Goal: Information Seeking & Learning: Learn about a topic

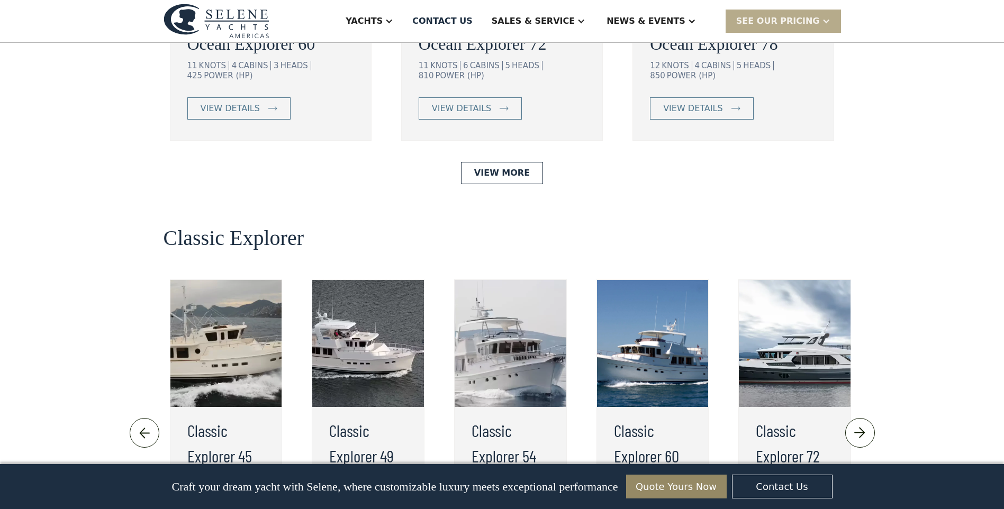
scroll to position [2170, 0]
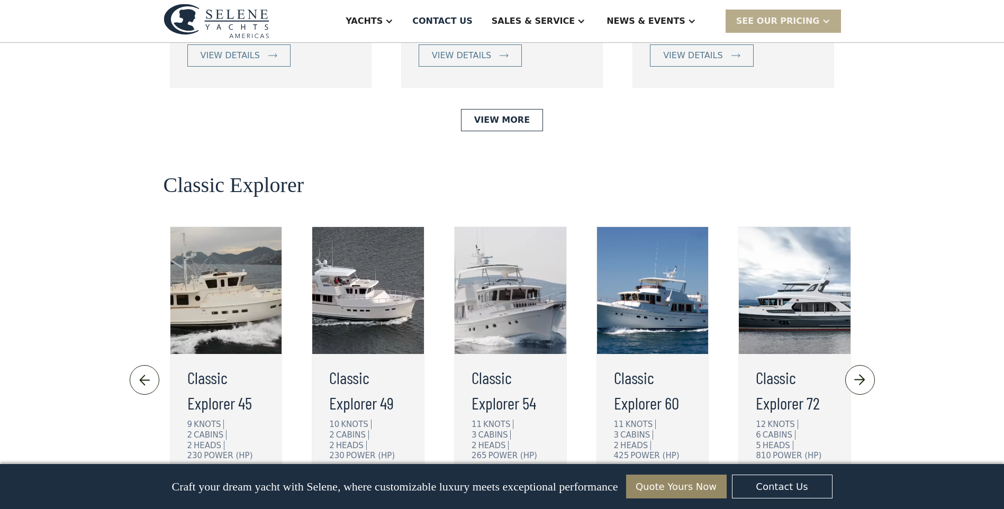
click at [640, 482] on div "view details" at bounding box center [644, 494] width 35 height 25
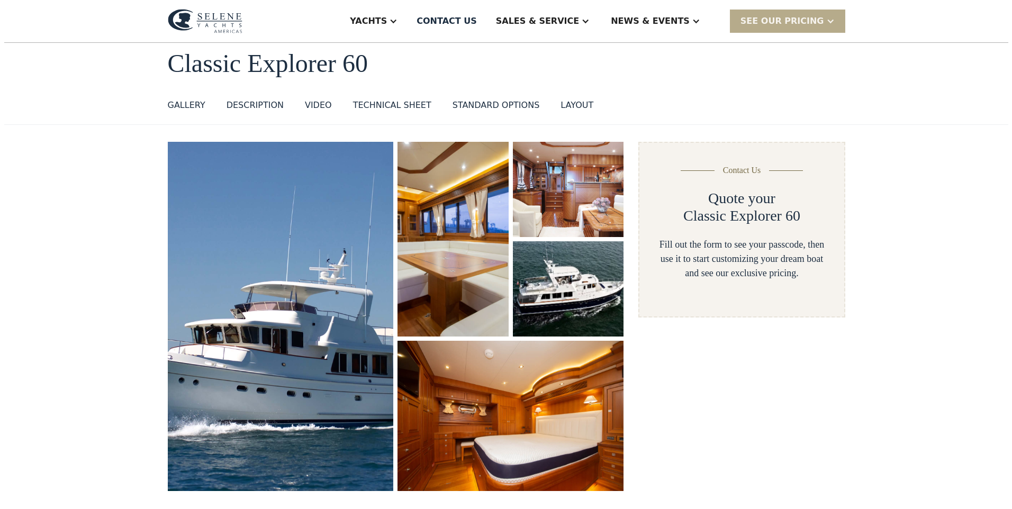
scroll to position [106, 0]
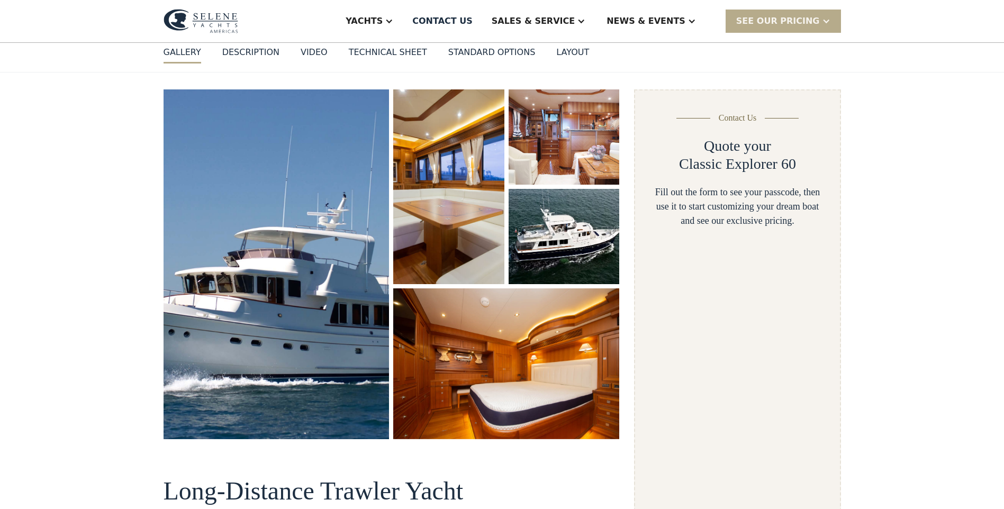
click at [324, 277] on img "open lightbox" at bounding box center [277, 264] width 240 height 370
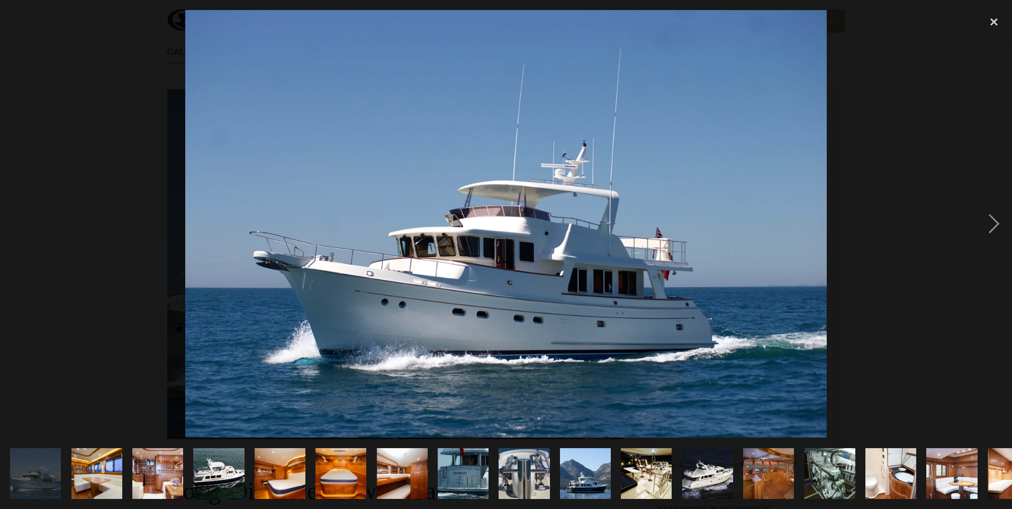
scroll to position [0, 0]
click at [996, 222] on div "next image" at bounding box center [994, 224] width 36 height 428
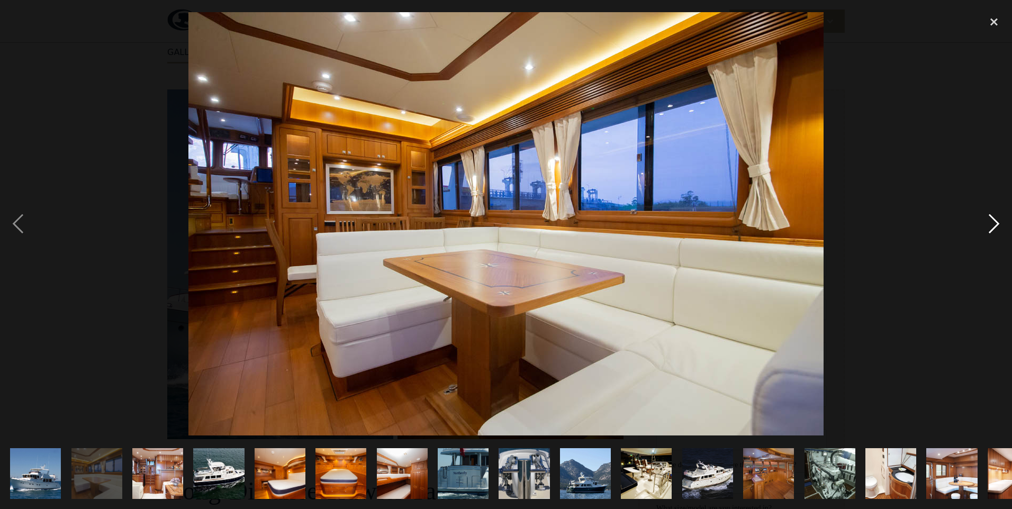
click at [996, 222] on div "next image" at bounding box center [994, 224] width 36 height 428
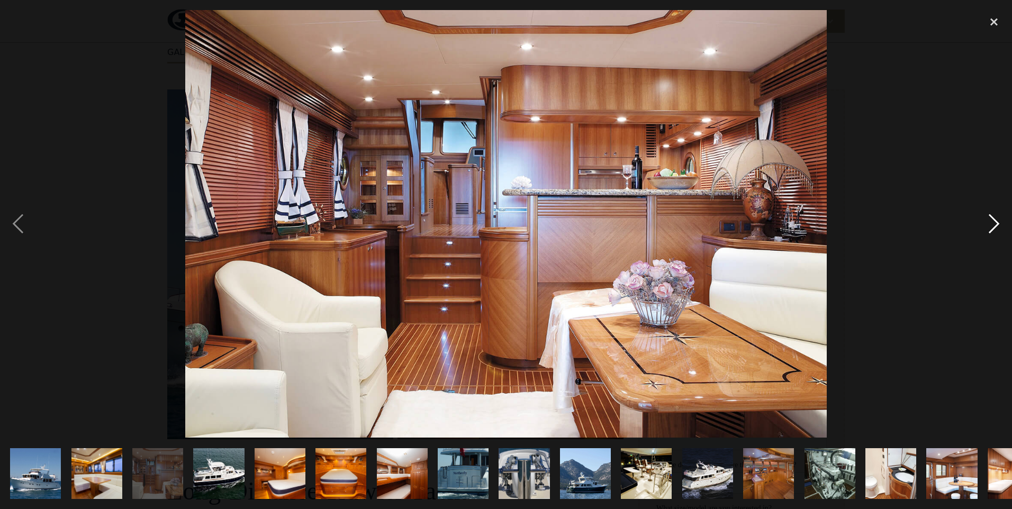
click at [996, 222] on div "next image" at bounding box center [994, 224] width 36 height 428
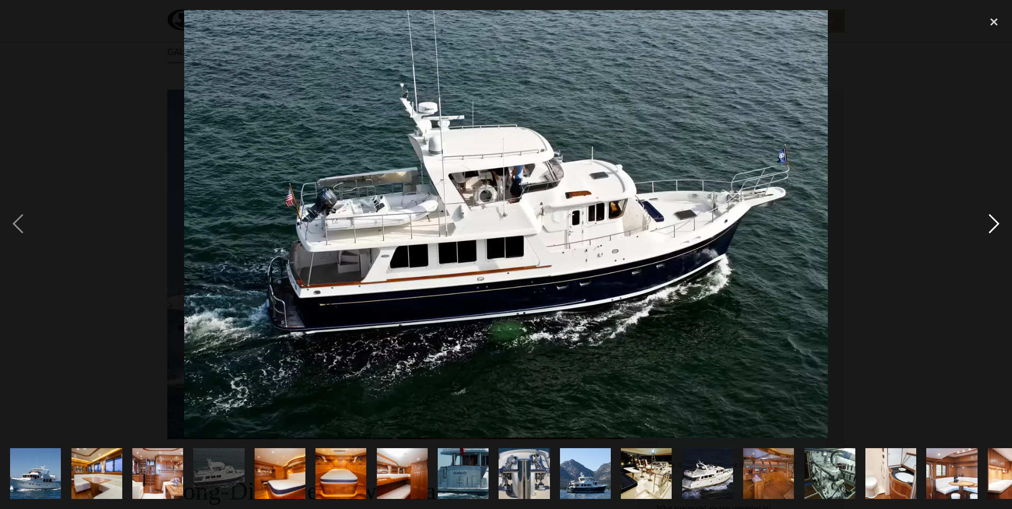
click at [996, 222] on div "next image" at bounding box center [994, 224] width 36 height 428
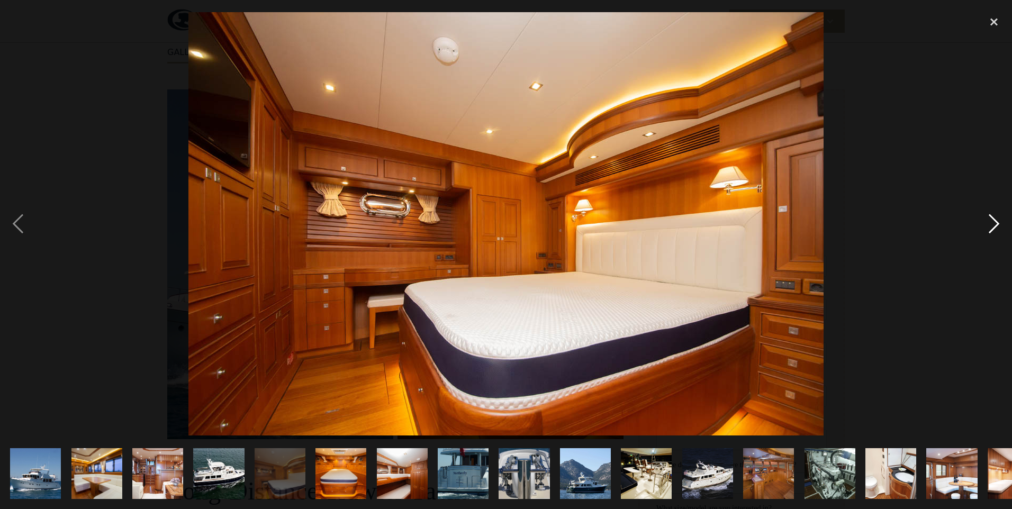
click at [996, 222] on div "next image" at bounding box center [994, 224] width 36 height 428
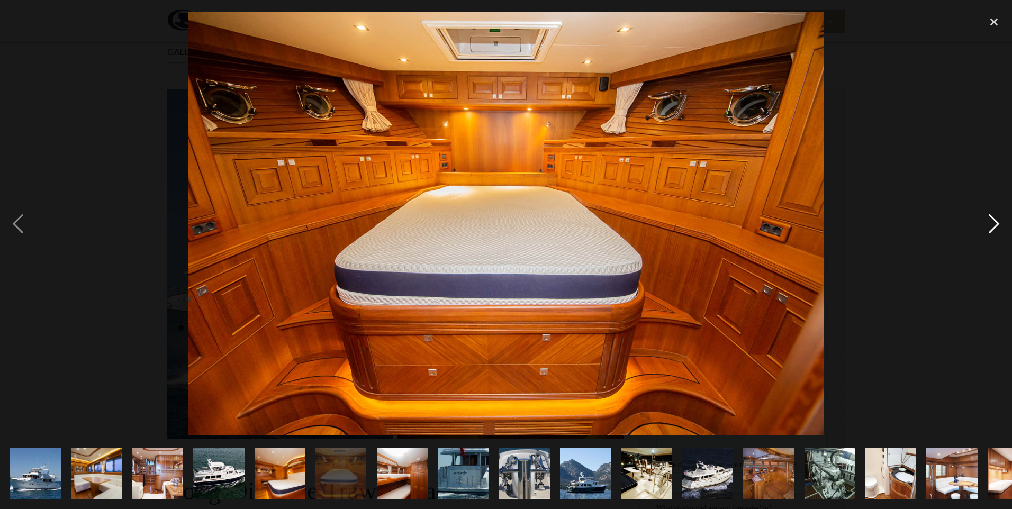
click at [996, 222] on div "next image" at bounding box center [994, 224] width 36 height 428
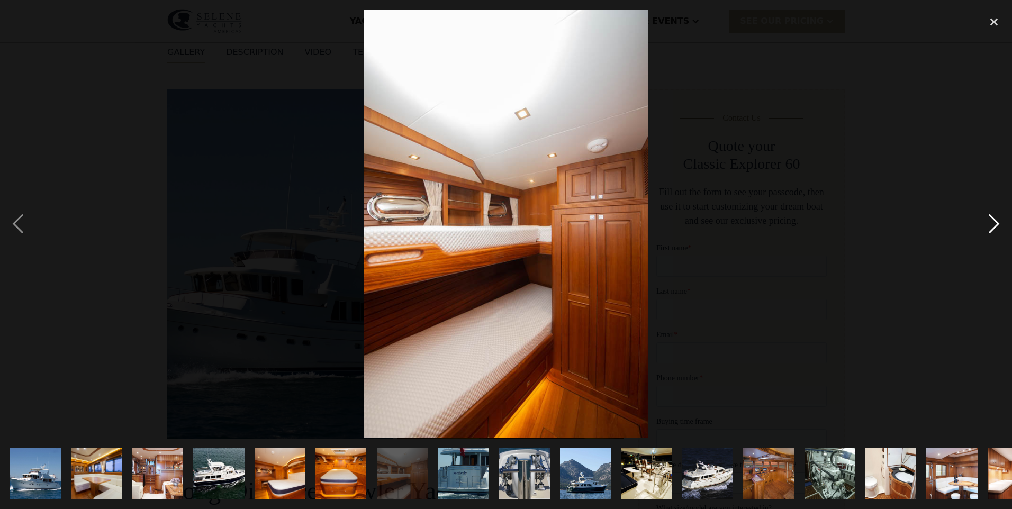
click at [996, 222] on div "next image" at bounding box center [994, 224] width 36 height 428
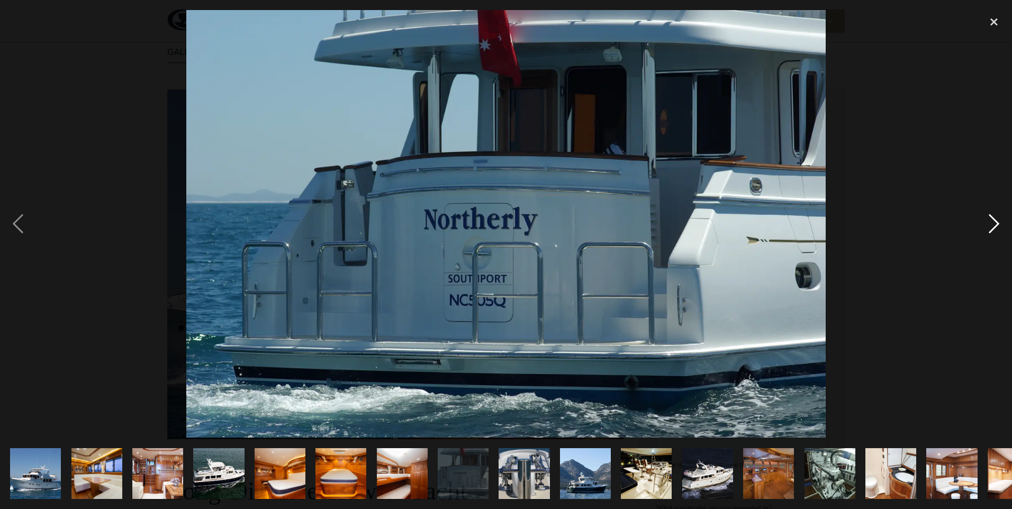
click at [996, 222] on div "next image" at bounding box center [994, 224] width 36 height 428
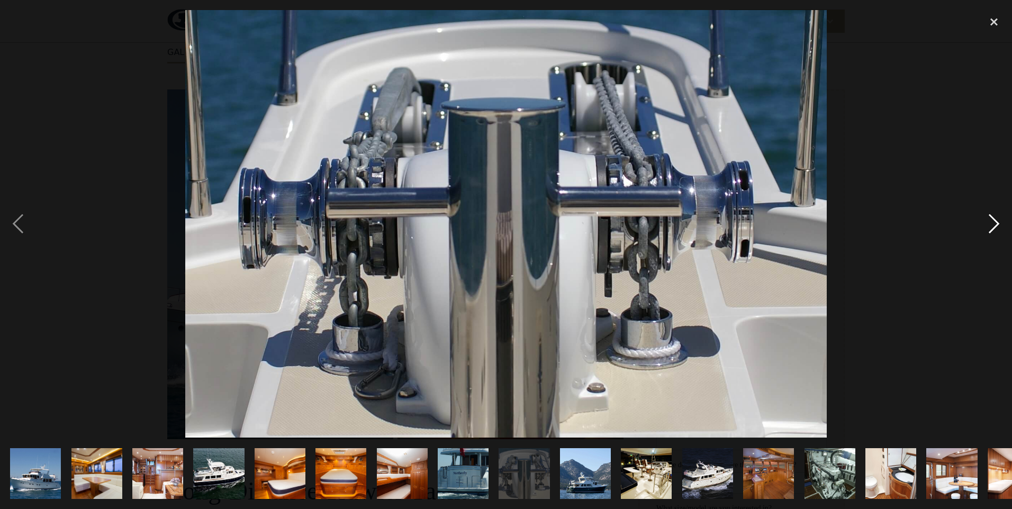
click at [996, 222] on div "next image" at bounding box center [994, 224] width 36 height 428
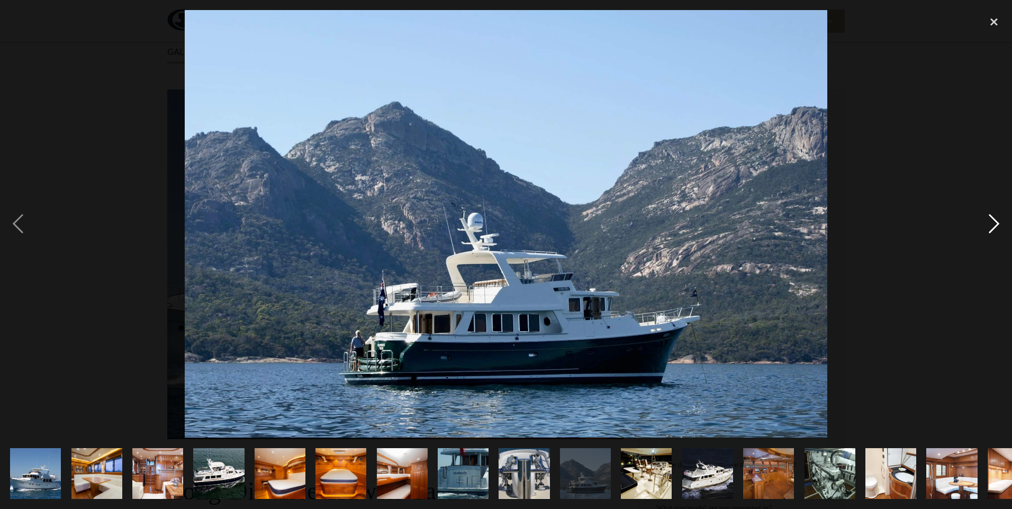
click at [996, 222] on div "next image" at bounding box center [994, 224] width 36 height 428
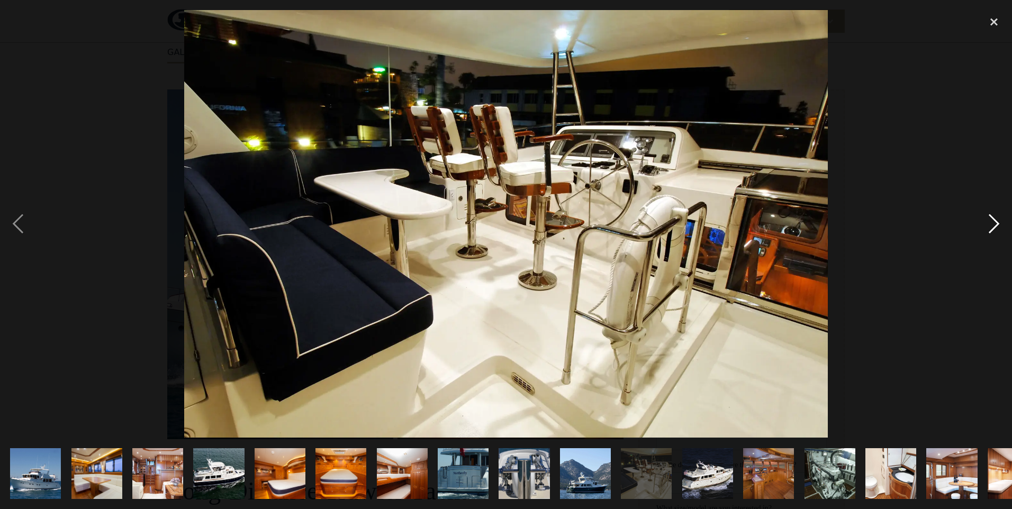
click at [996, 222] on div "next image" at bounding box center [994, 224] width 36 height 428
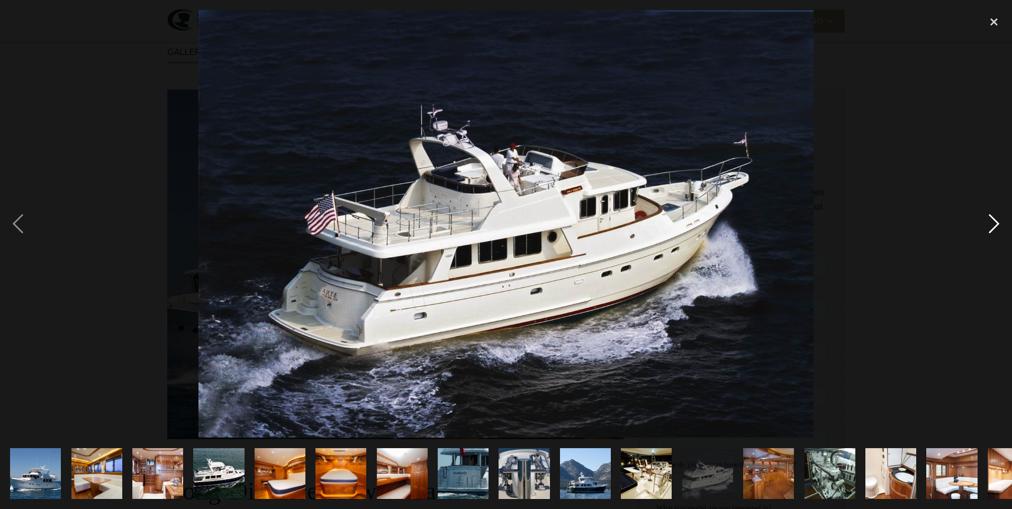
click at [996, 222] on div "next image" at bounding box center [994, 224] width 36 height 428
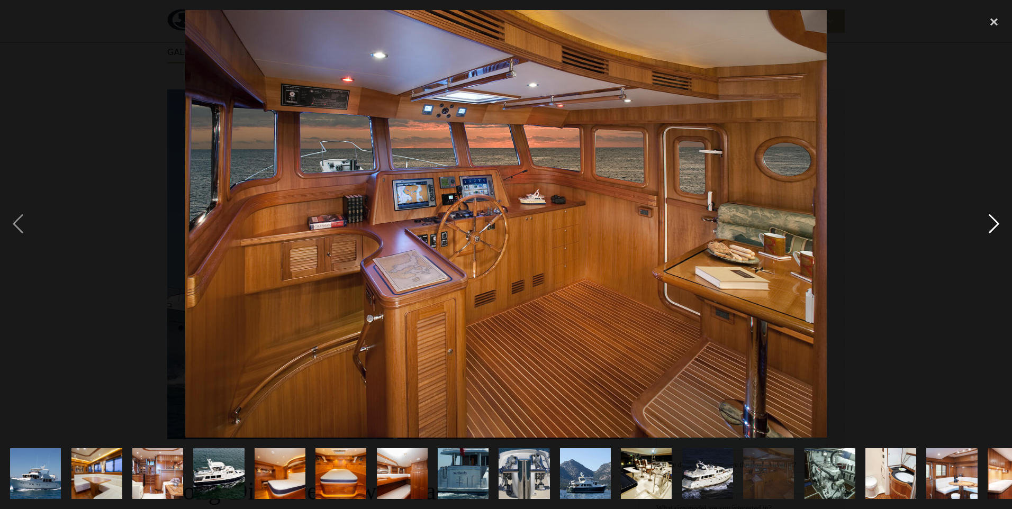
click at [996, 222] on div "next image" at bounding box center [994, 224] width 36 height 428
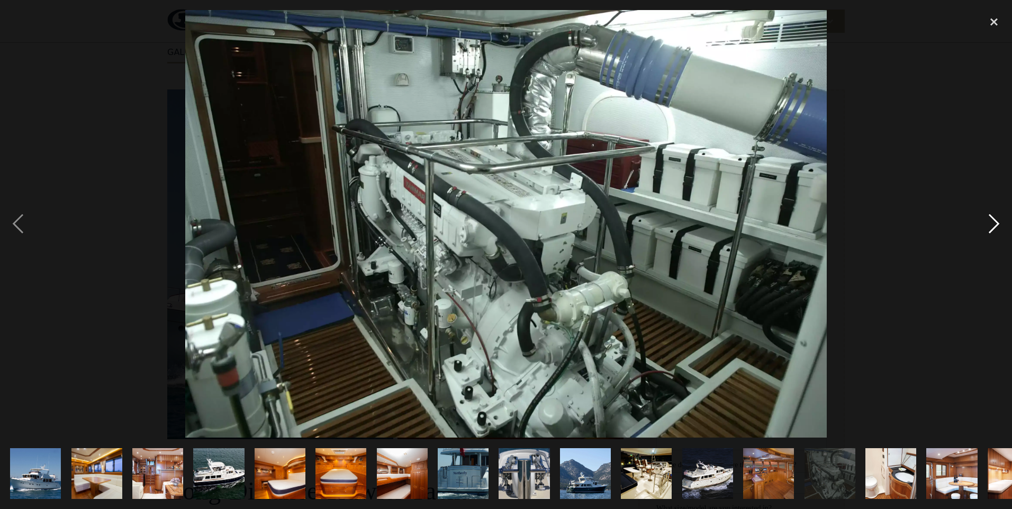
click at [996, 222] on div "next image" at bounding box center [994, 224] width 36 height 428
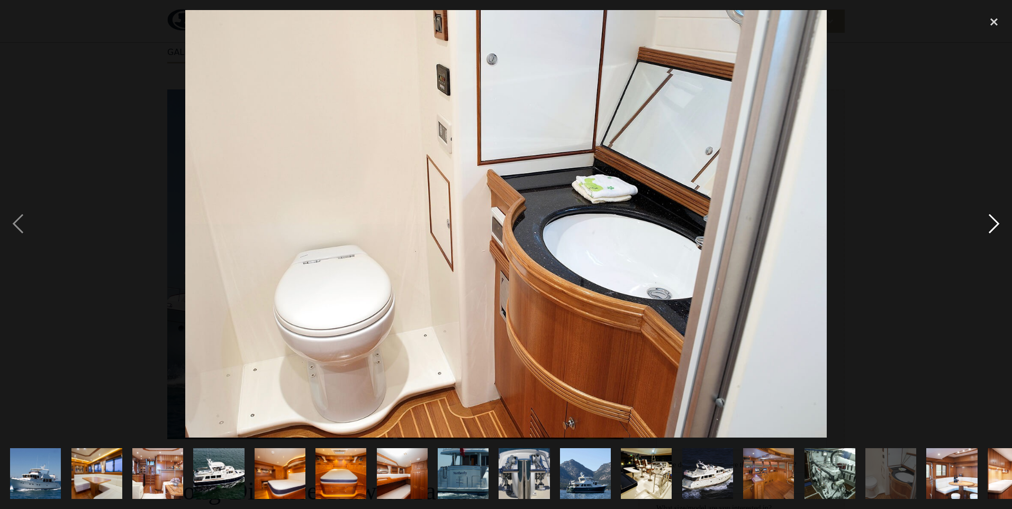
click at [996, 222] on div "next image" at bounding box center [994, 224] width 36 height 428
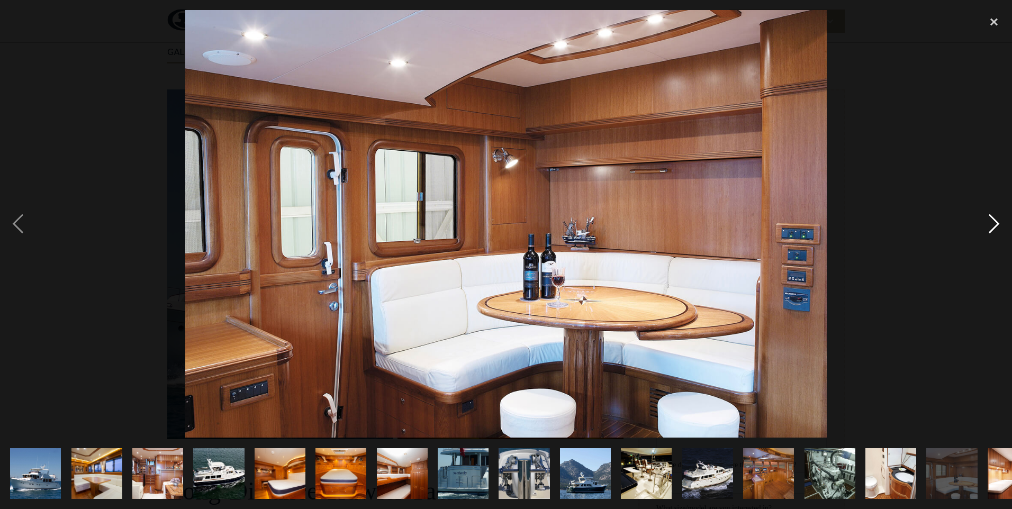
click at [996, 220] on div "next image" at bounding box center [994, 224] width 36 height 428
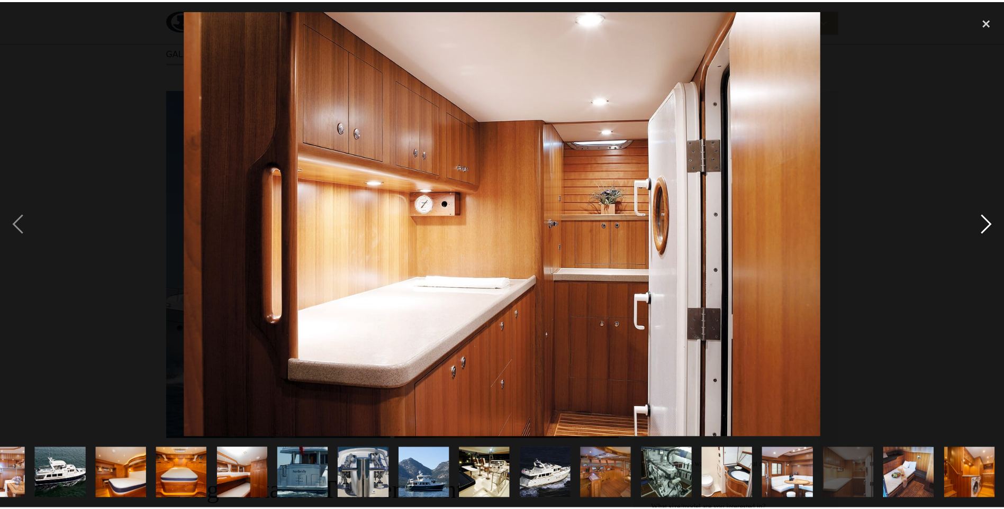
scroll to position [0, 159]
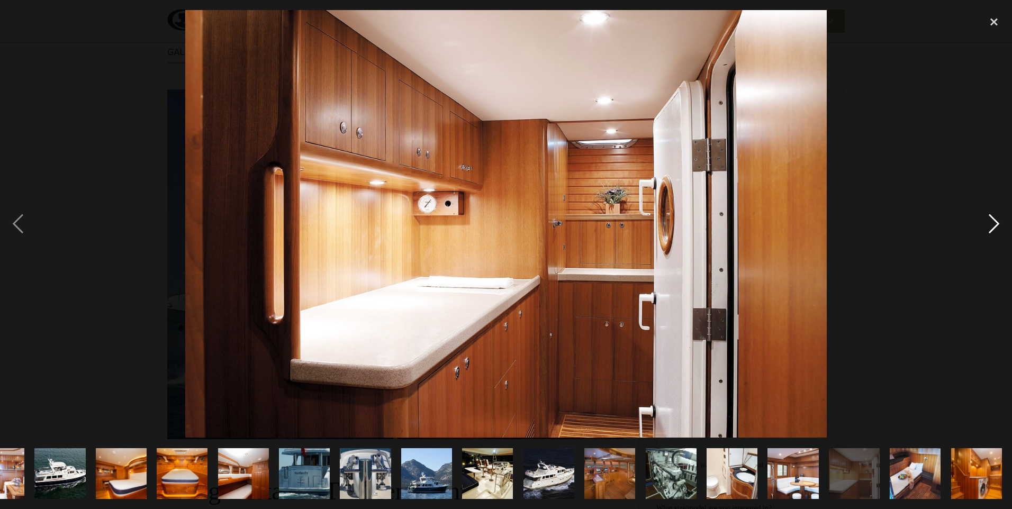
click at [996, 220] on div "next image" at bounding box center [994, 224] width 36 height 428
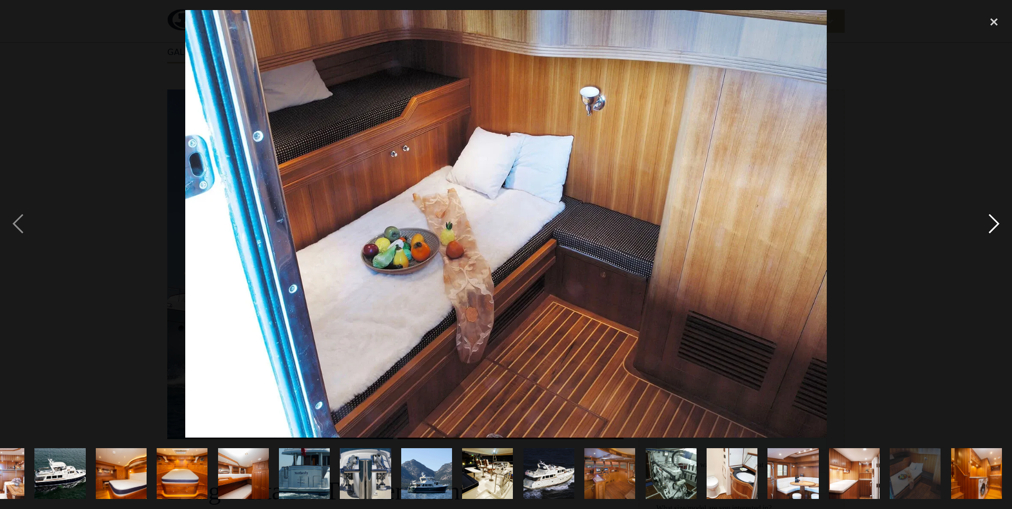
click at [996, 220] on div "next image" at bounding box center [994, 224] width 36 height 428
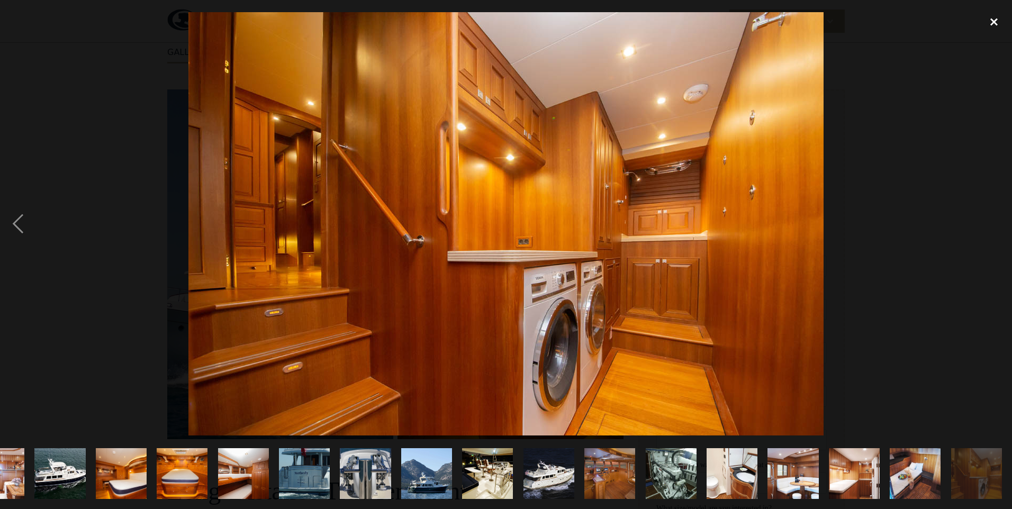
click at [991, 20] on div "close lightbox" at bounding box center [994, 21] width 36 height 23
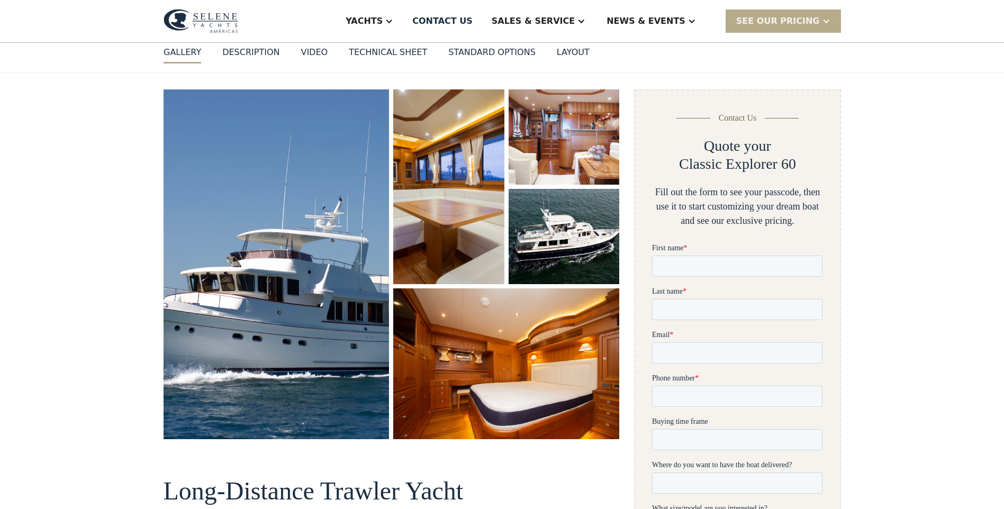
scroll to position [0, 0]
